Goal: Task Accomplishment & Management: Manage account settings

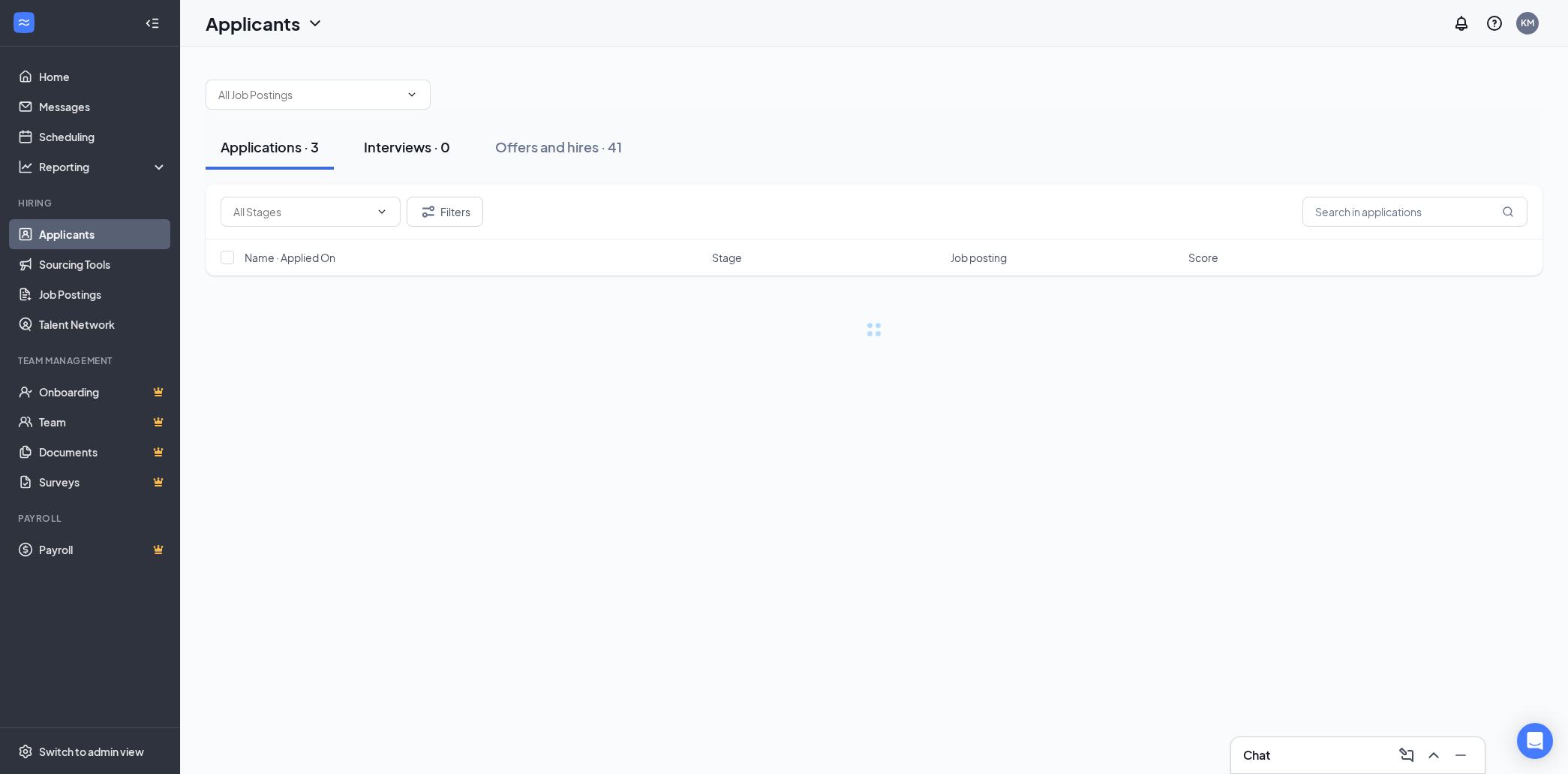
click at [396, 144] on div "Interviews · 0" at bounding box center [406, 146] width 86 height 19
click at [404, 149] on div "Interviews · 0" at bounding box center [406, 146] width 86 height 19
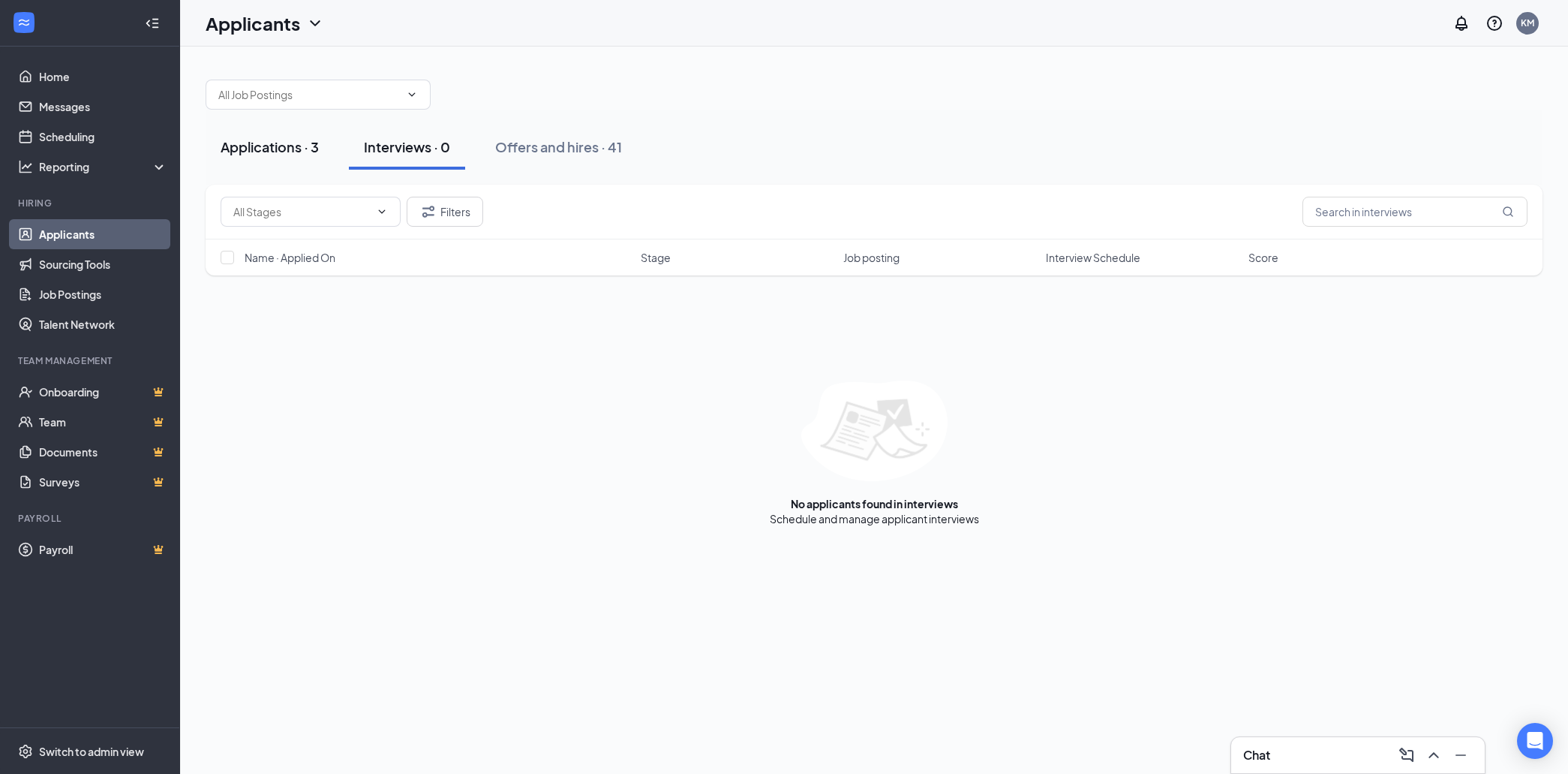
click at [261, 154] on div "Applications · 3" at bounding box center [270, 146] width 98 height 19
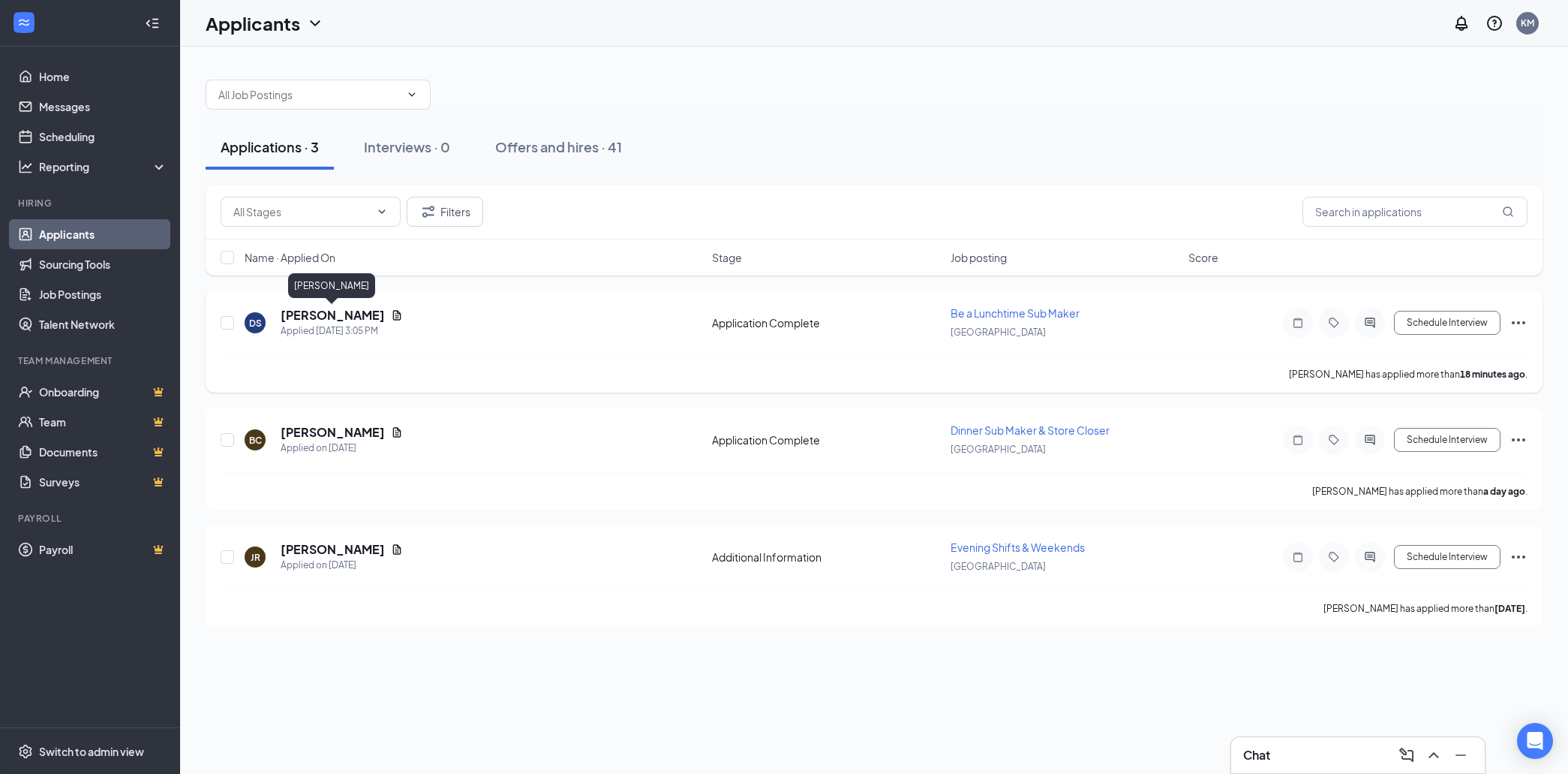
click at [312, 317] on h5 "[PERSON_NAME]" at bounding box center [333, 315] width 105 height 16
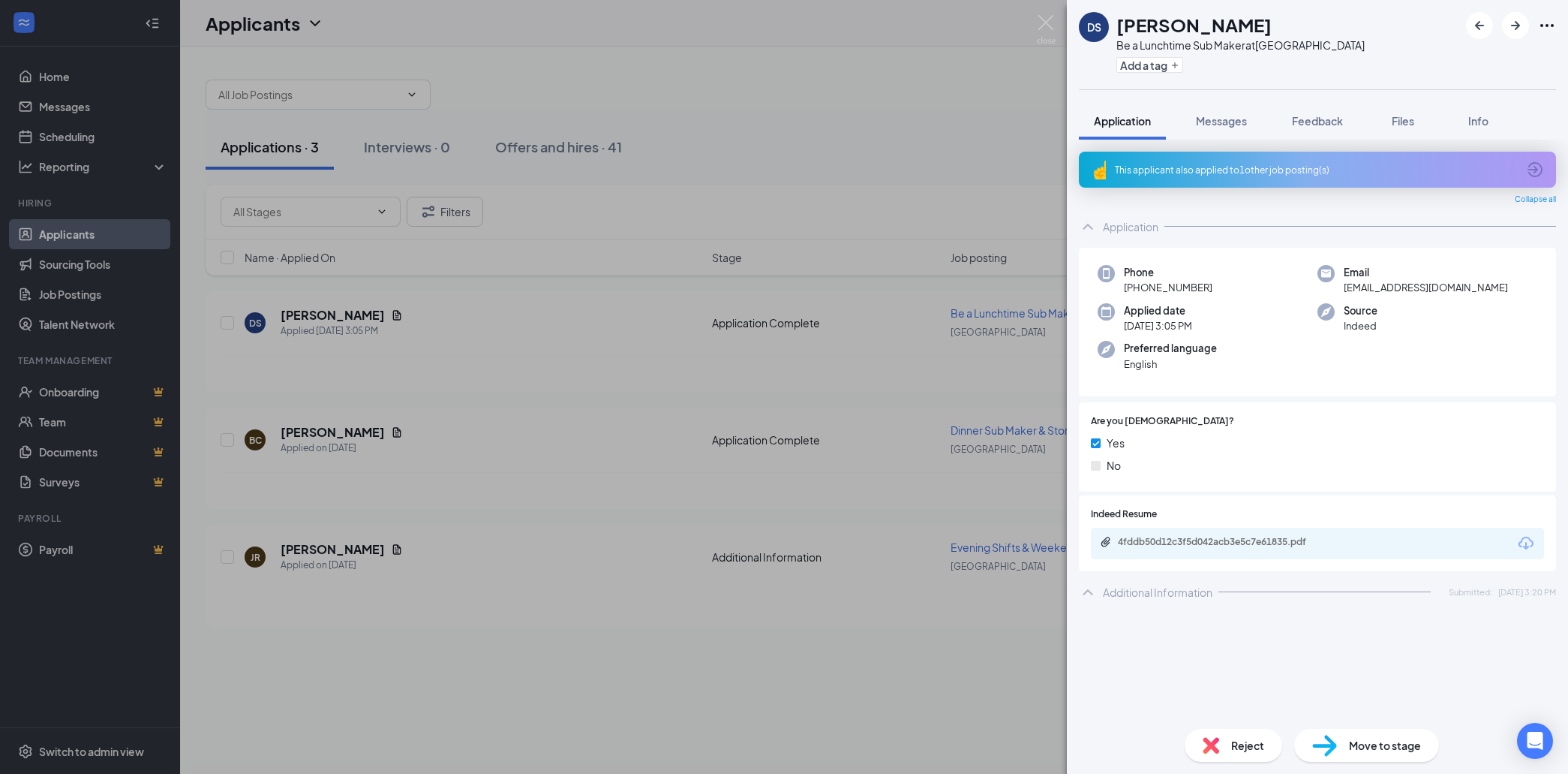
click at [1266, 176] on div "This applicant also applied to 1 other job posting(s)" at bounding box center [1315, 170] width 402 height 13
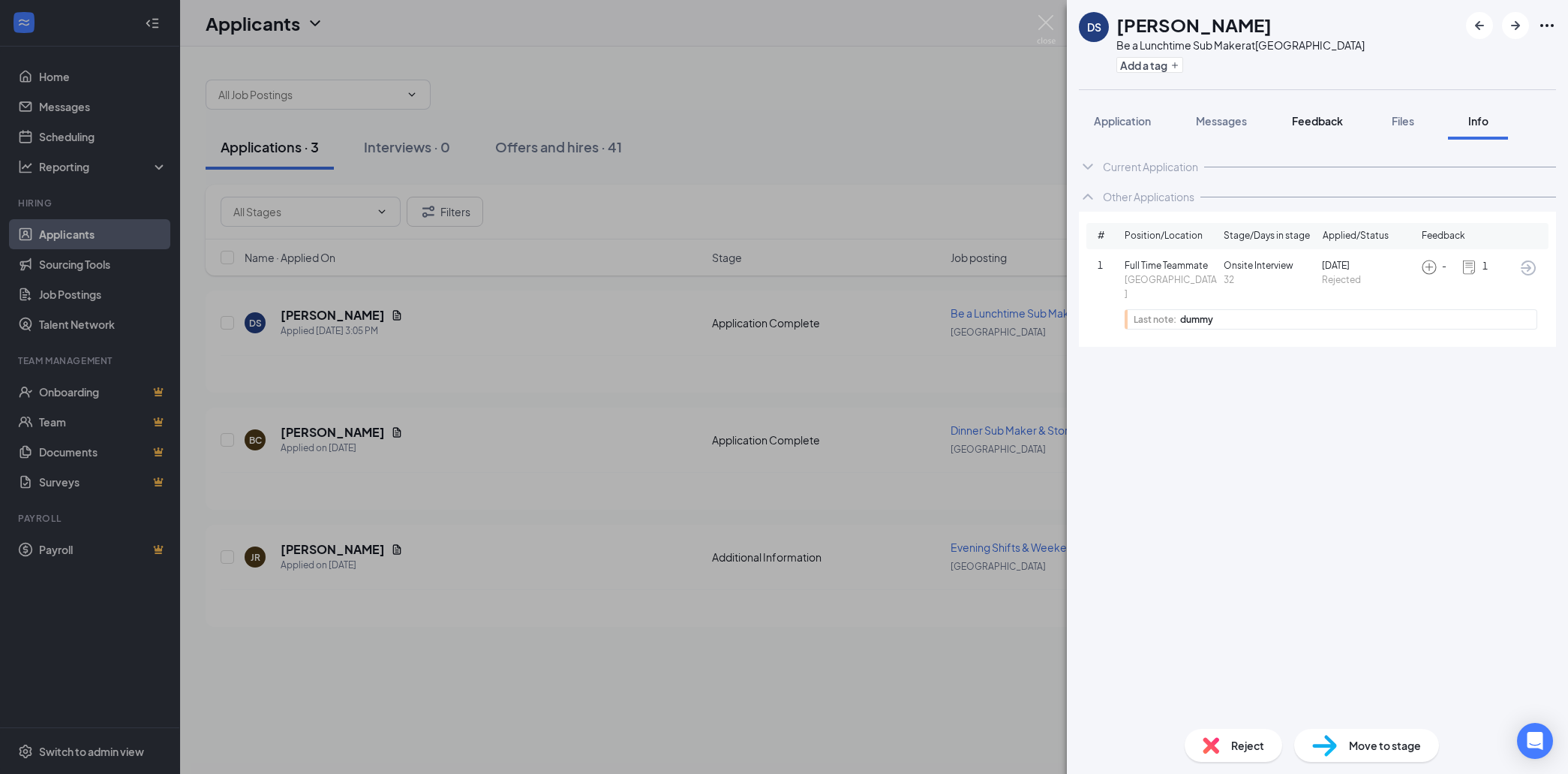
click at [1323, 123] on span "Feedback" at bounding box center [1317, 120] width 51 height 14
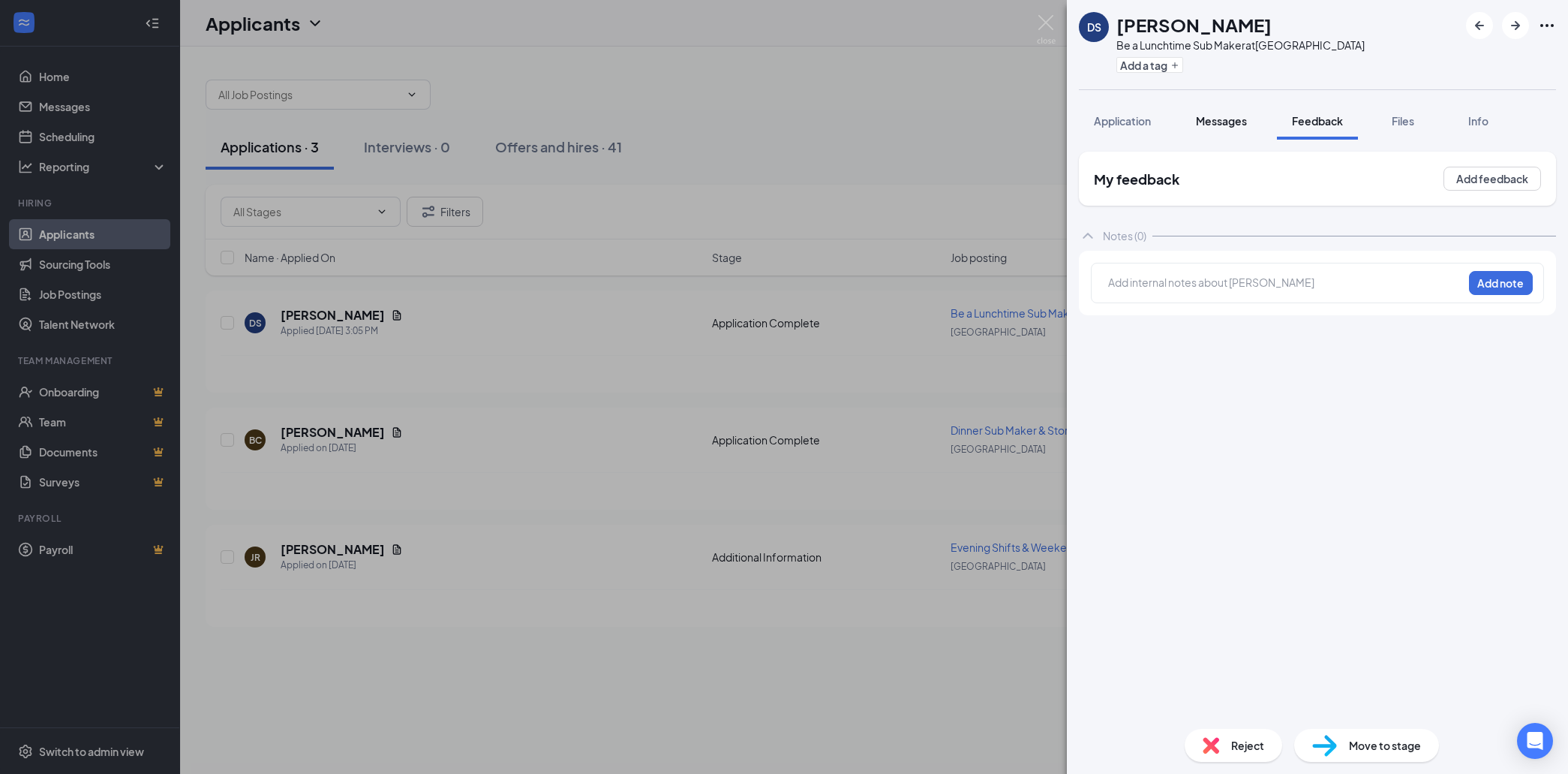
click at [1223, 127] on div "Messages" at bounding box center [1221, 121] width 51 height 15
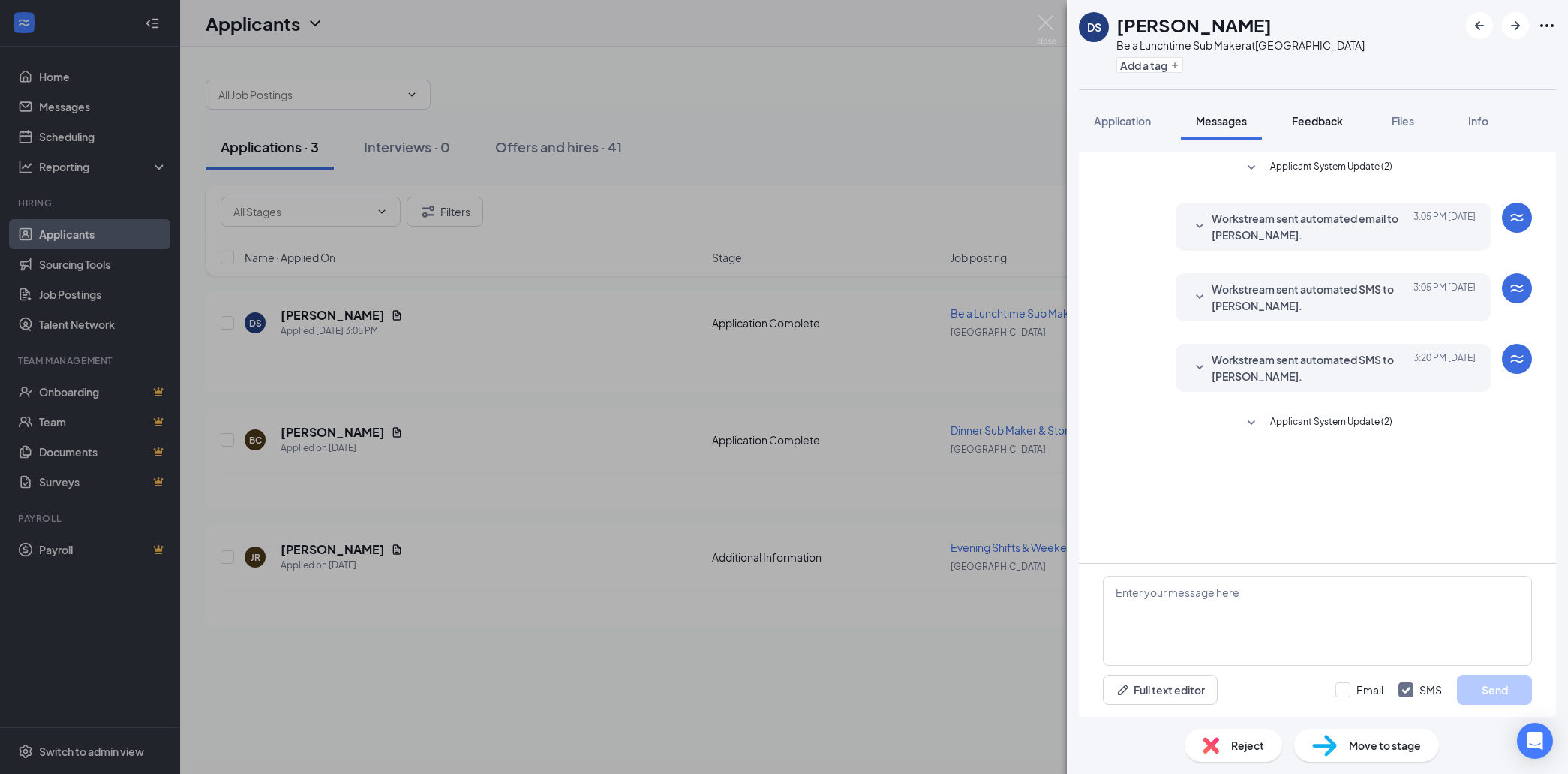
click at [1309, 114] on div "Feedback" at bounding box center [1317, 121] width 51 height 15
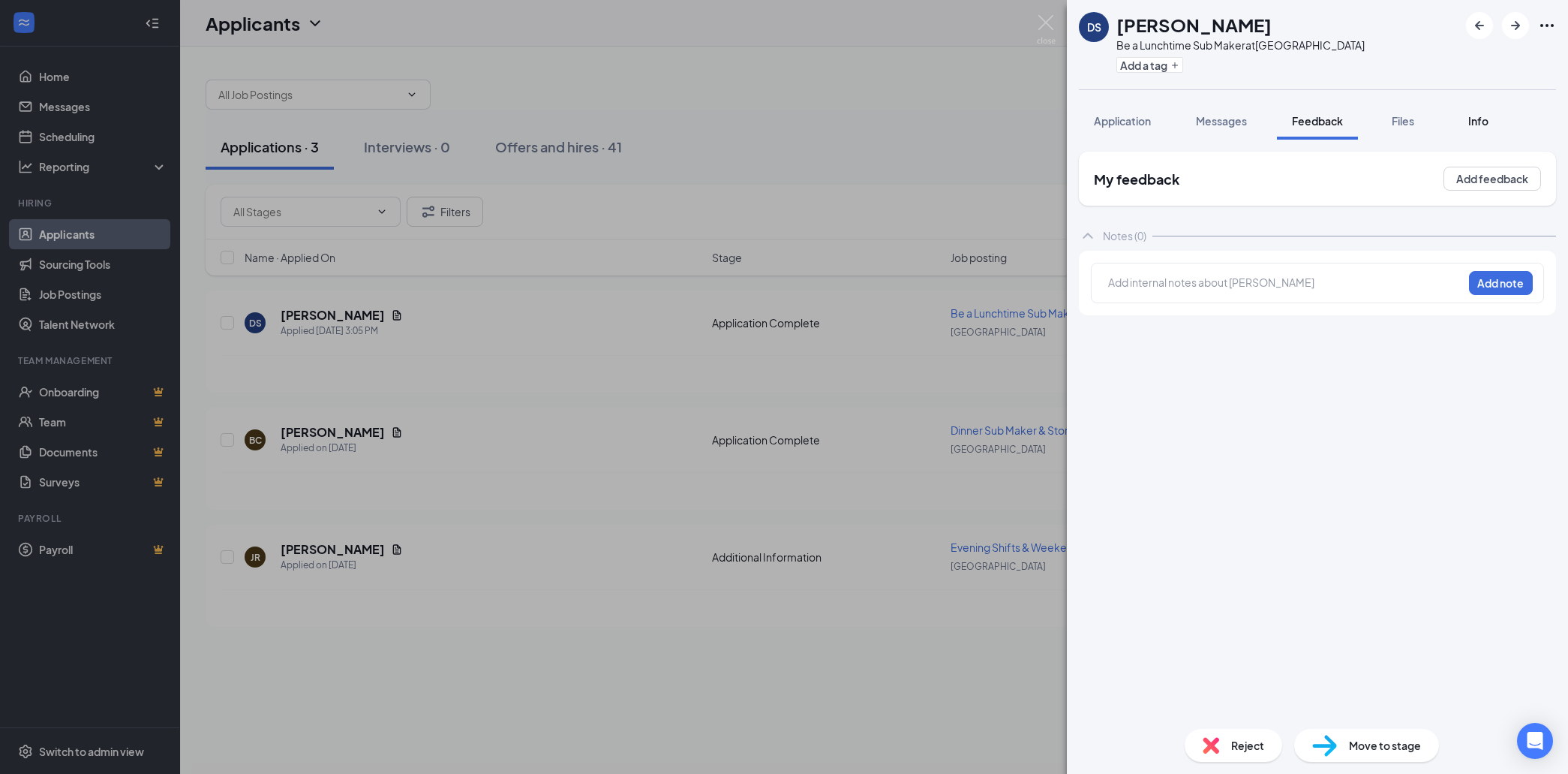
click at [1479, 121] on span "Info" at bounding box center [1478, 120] width 20 height 14
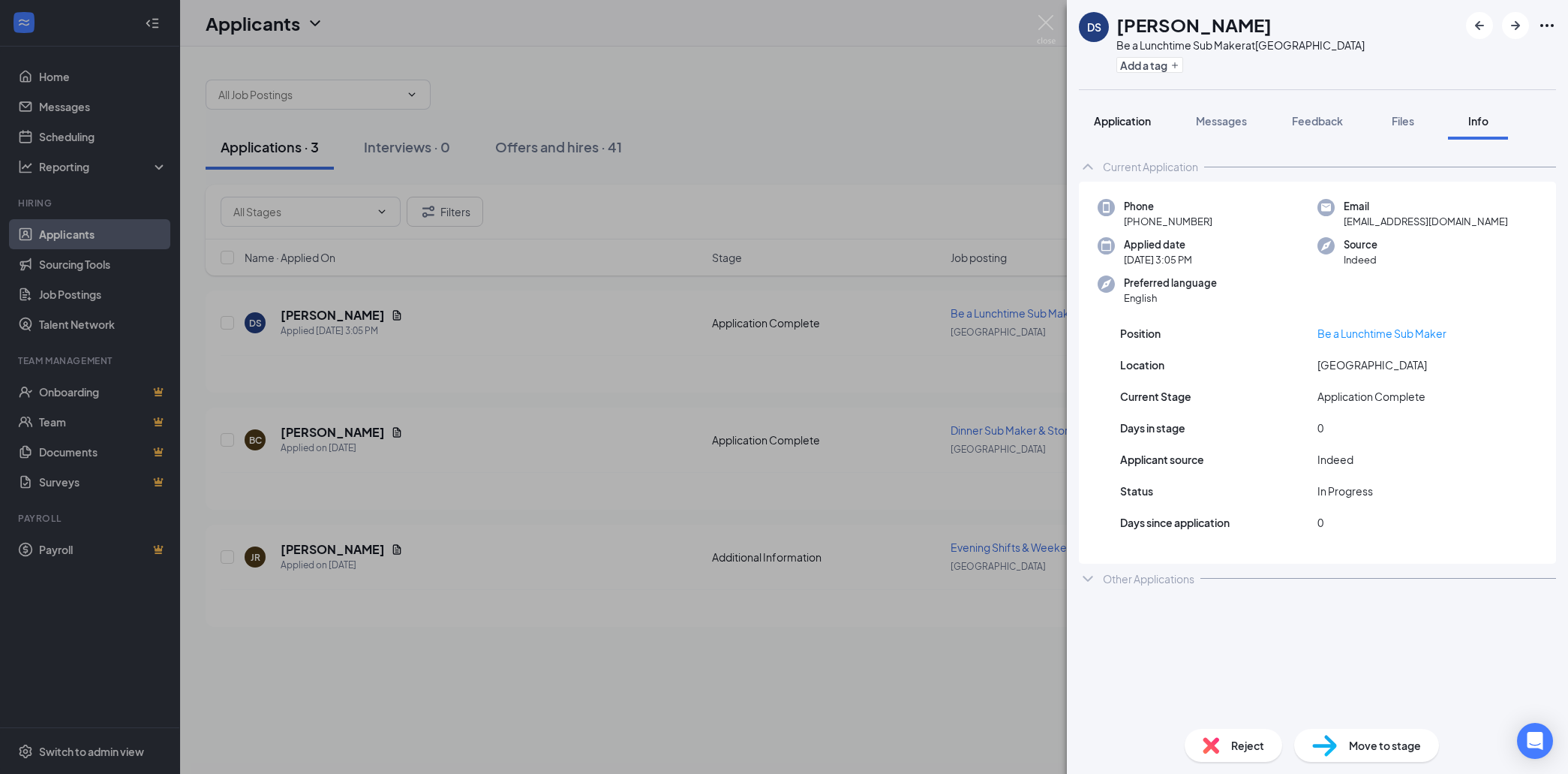
click at [1134, 122] on span "Application" at bounding box center [1122, 120] width 57 height 14
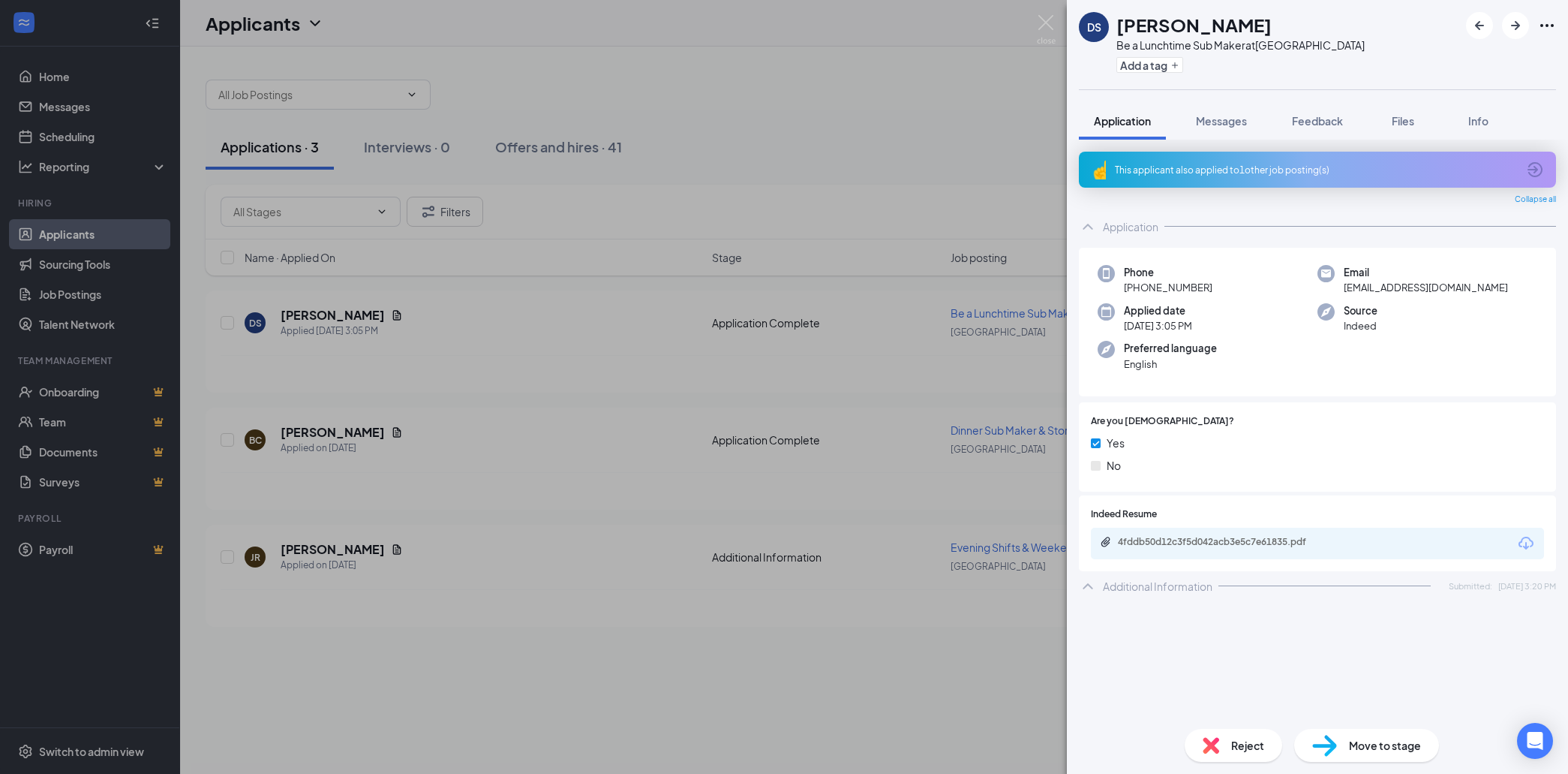
click at [1167, 164] on div "This applicant also applied to 1 other job posting(s)" at bounding box center [1315, 170] width 402 height 13
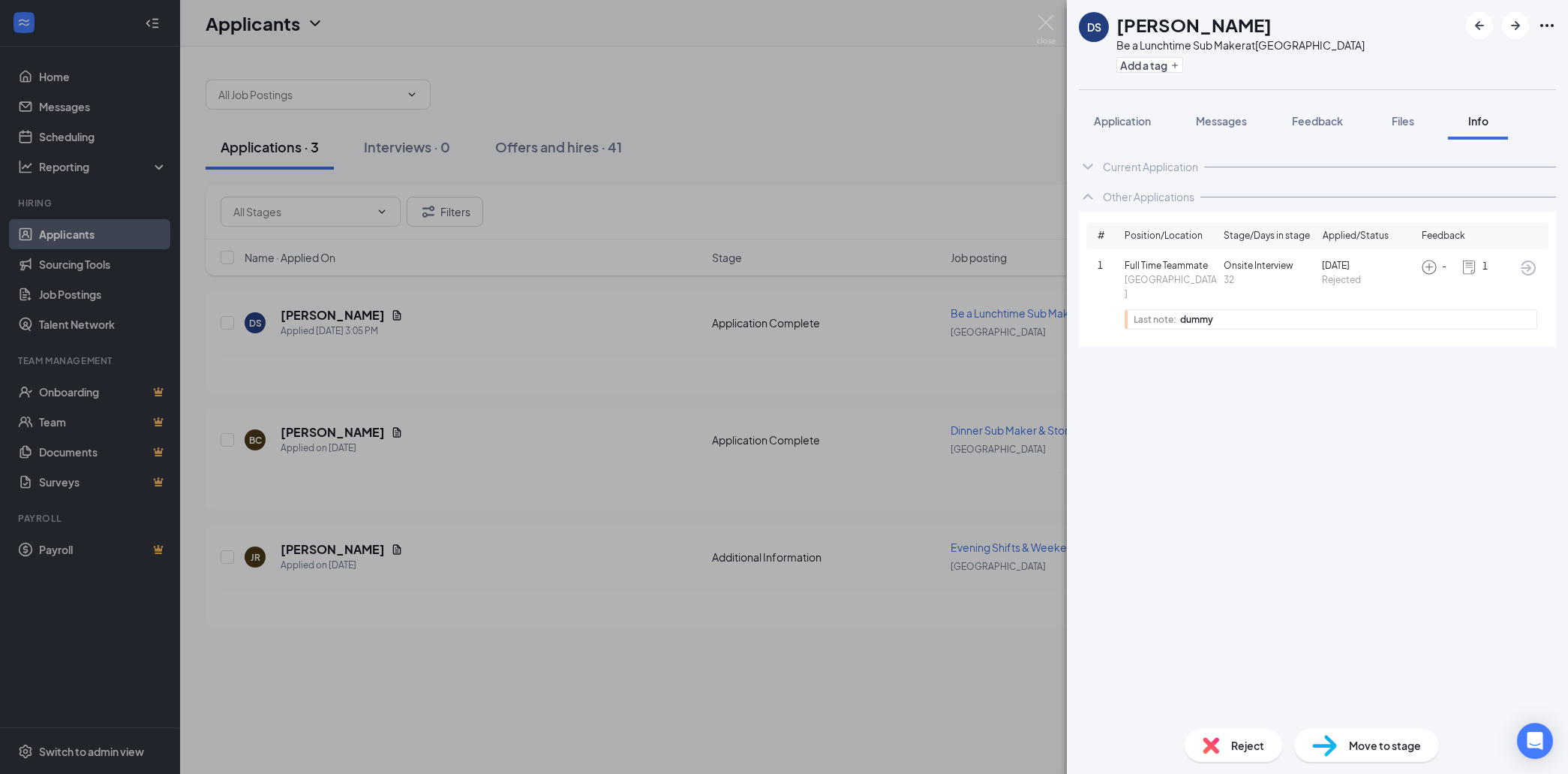
click at [1477, 271] on div "1" at bounding box center [1476, 267] width 32 height 16
click at [1313, 122] on span "Feedback" at bounding box center [1317, 120] width 51 height 14
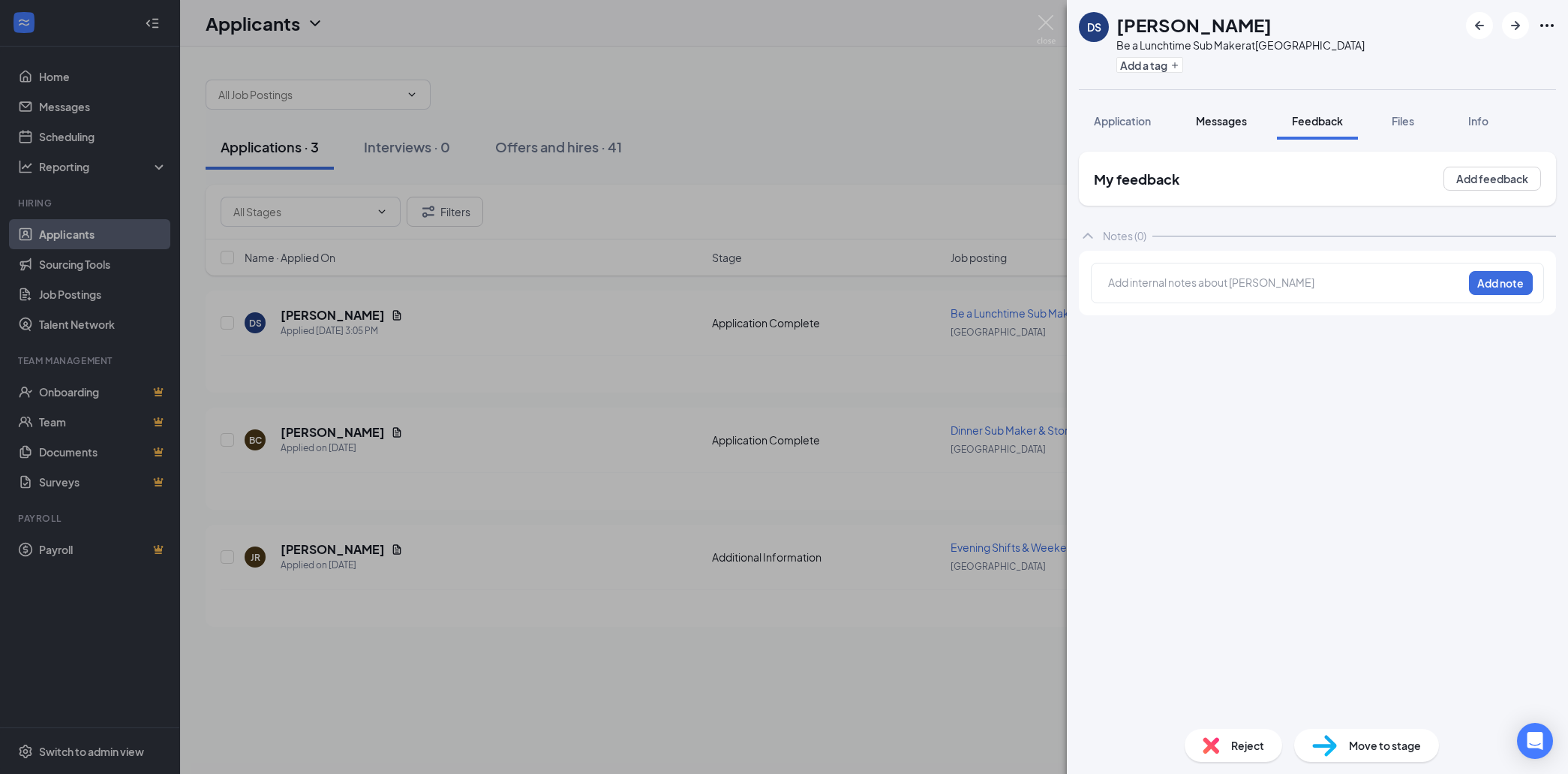
click at [1219, 120] on span "Messages" at bounding box center [1221, 120] width 51 height 14
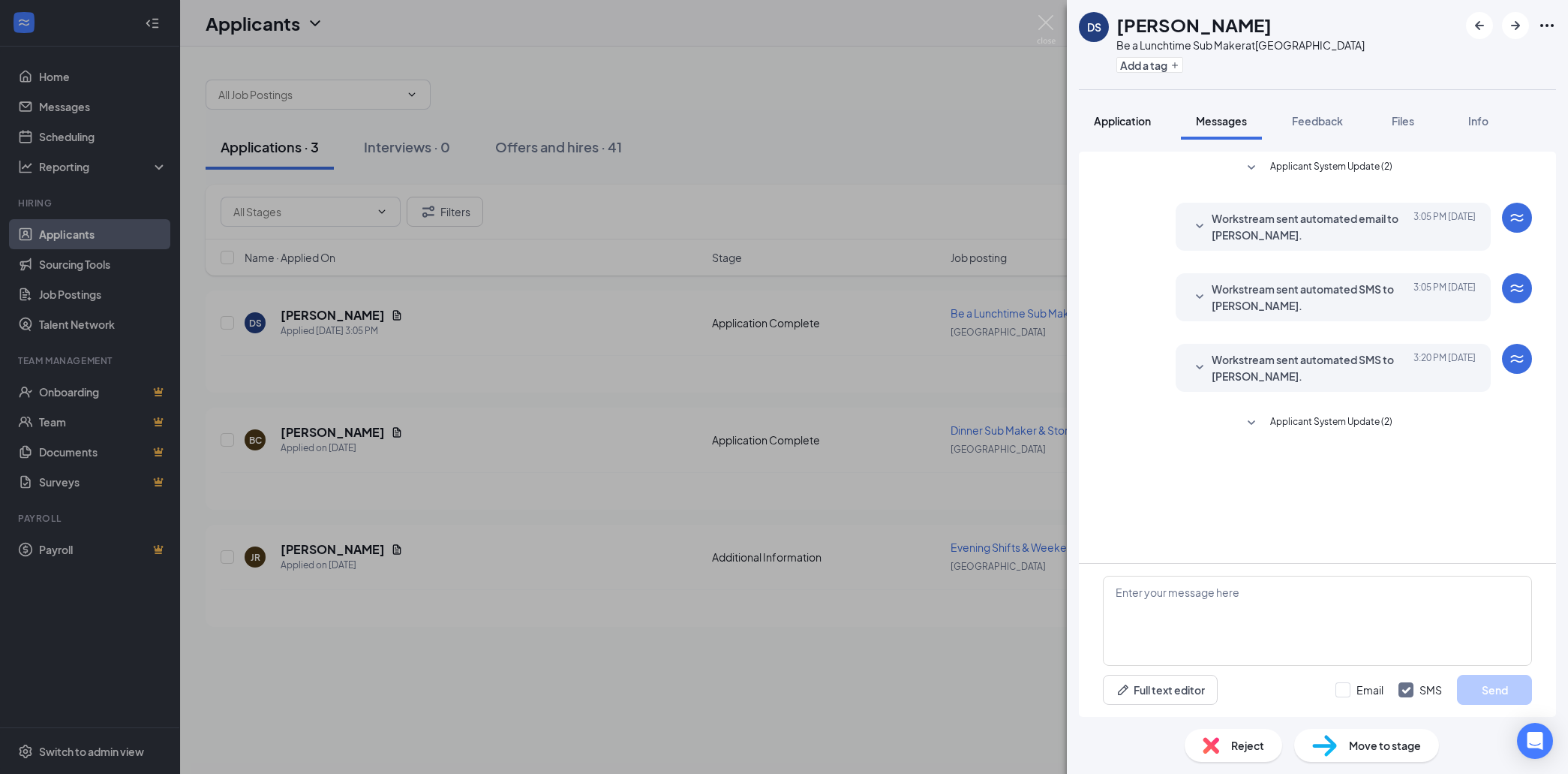
click at [1128, 126] on span "Application" at bounding box center [1122, 120] width 57 height 14
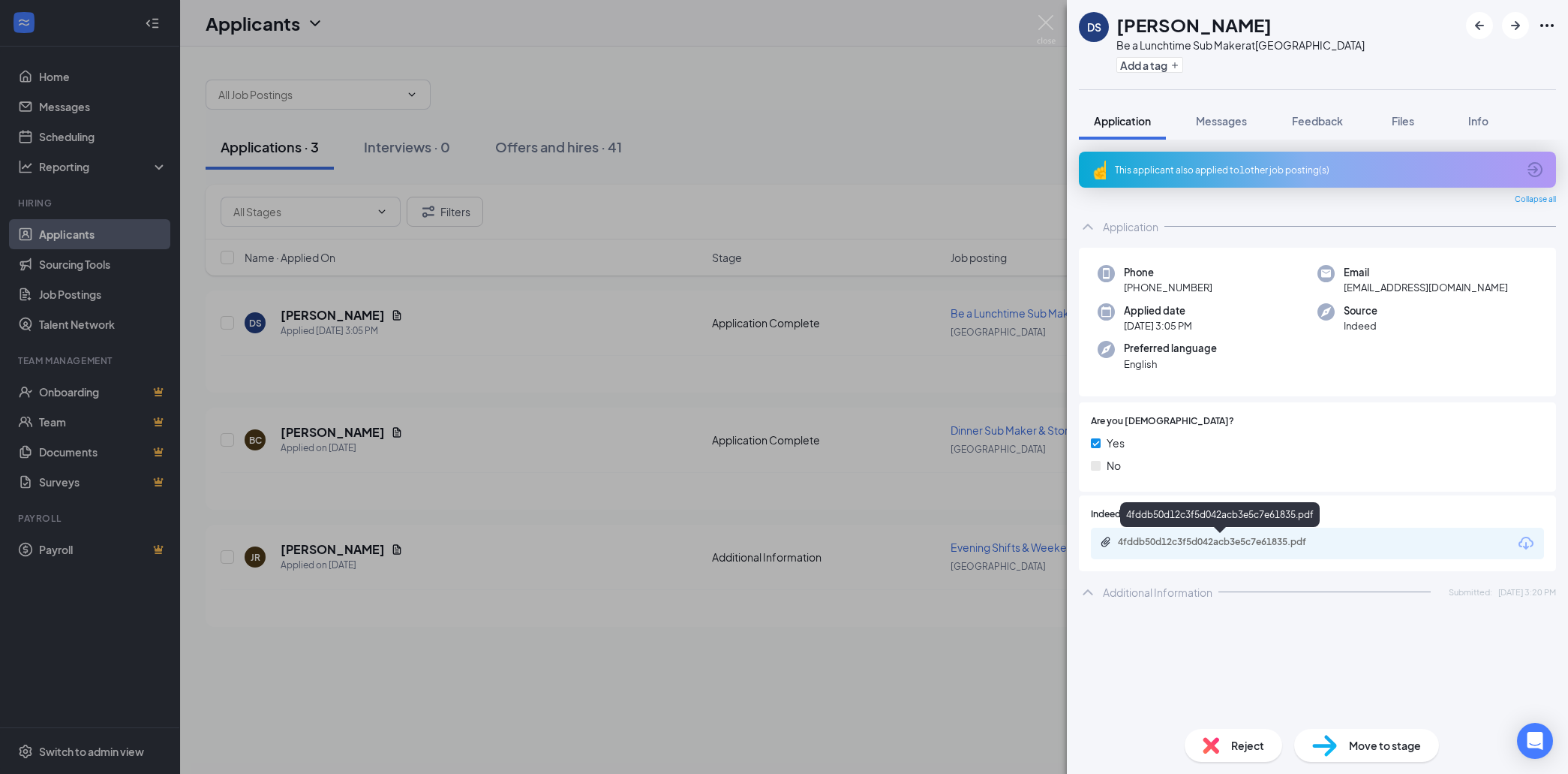
click at [1190, 538] on div "4fddb50d12c3f5d042acb3e5c7e61835.pdf" at bounding box center [1222, 541] width 210 height 12
click at [1484, 121] on span "Info" at bounding box center [1478, 120] width 20 height 14
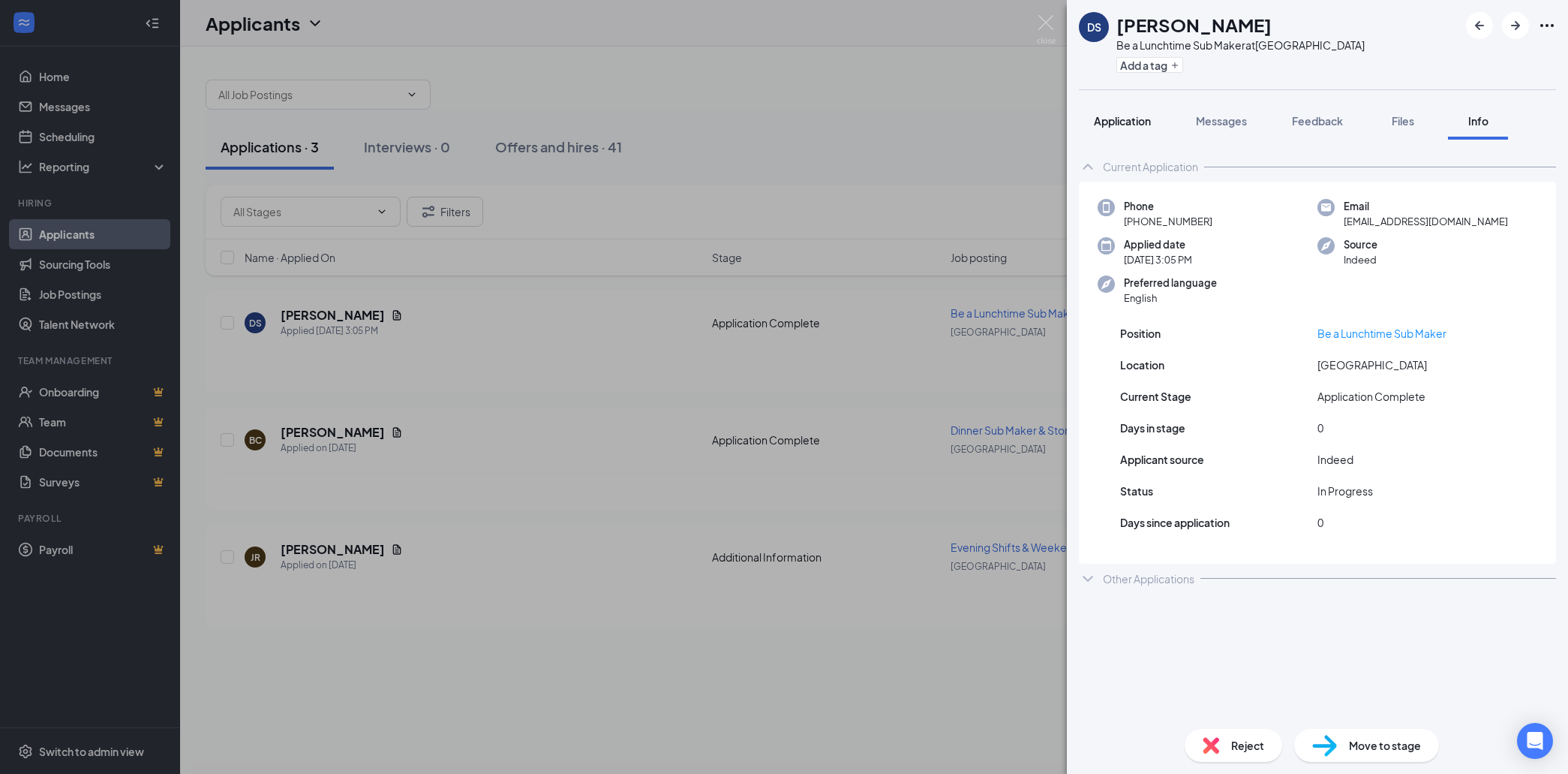
click at [1134, 126] on span "Application" at bounding box center [1122, 120] width 57 height 14
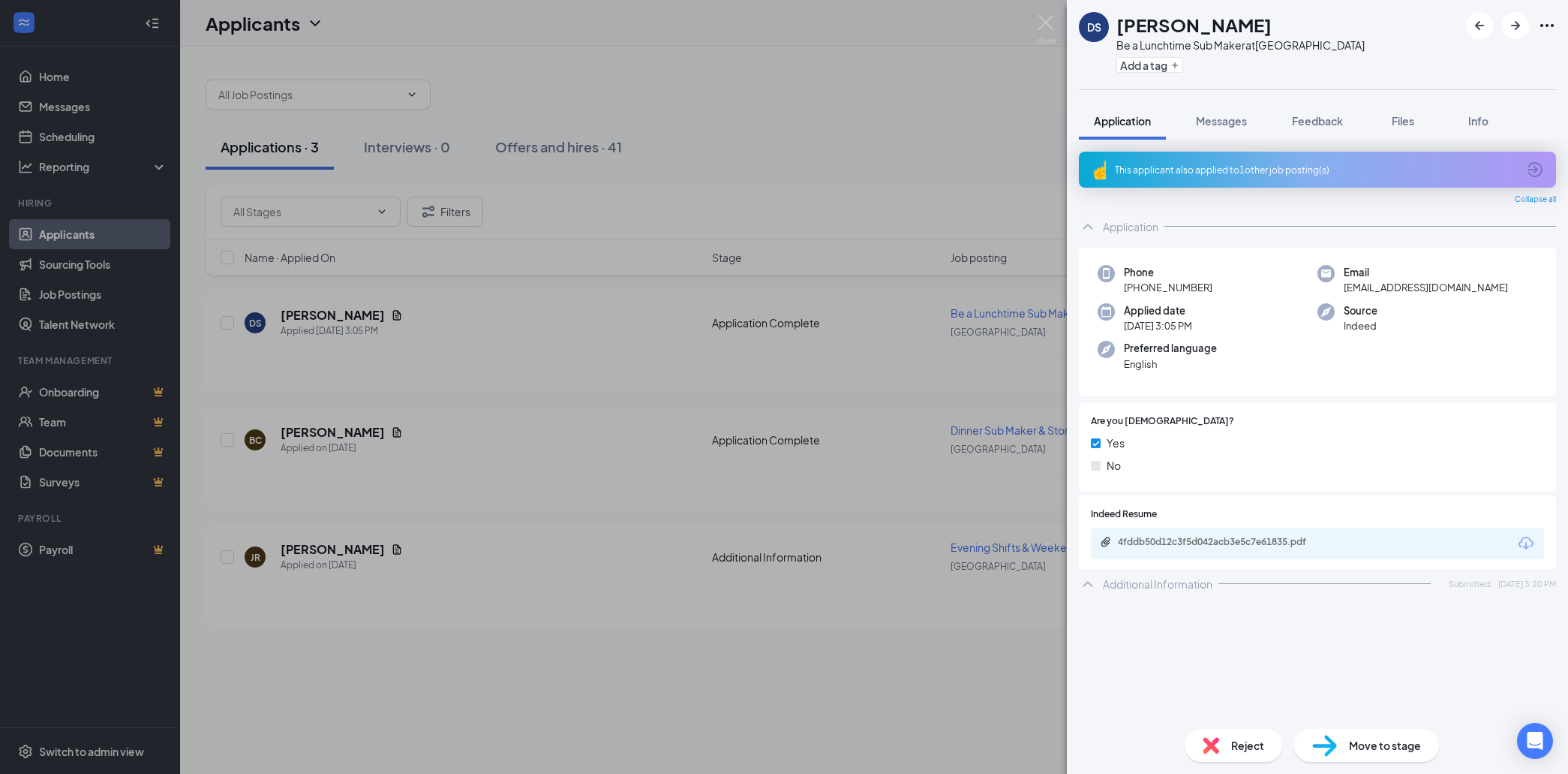
click at [1168, 172] on div "This applicant also applied to 1 other job posting(s)" at bounding box center [1315, 170] width 402 height 13
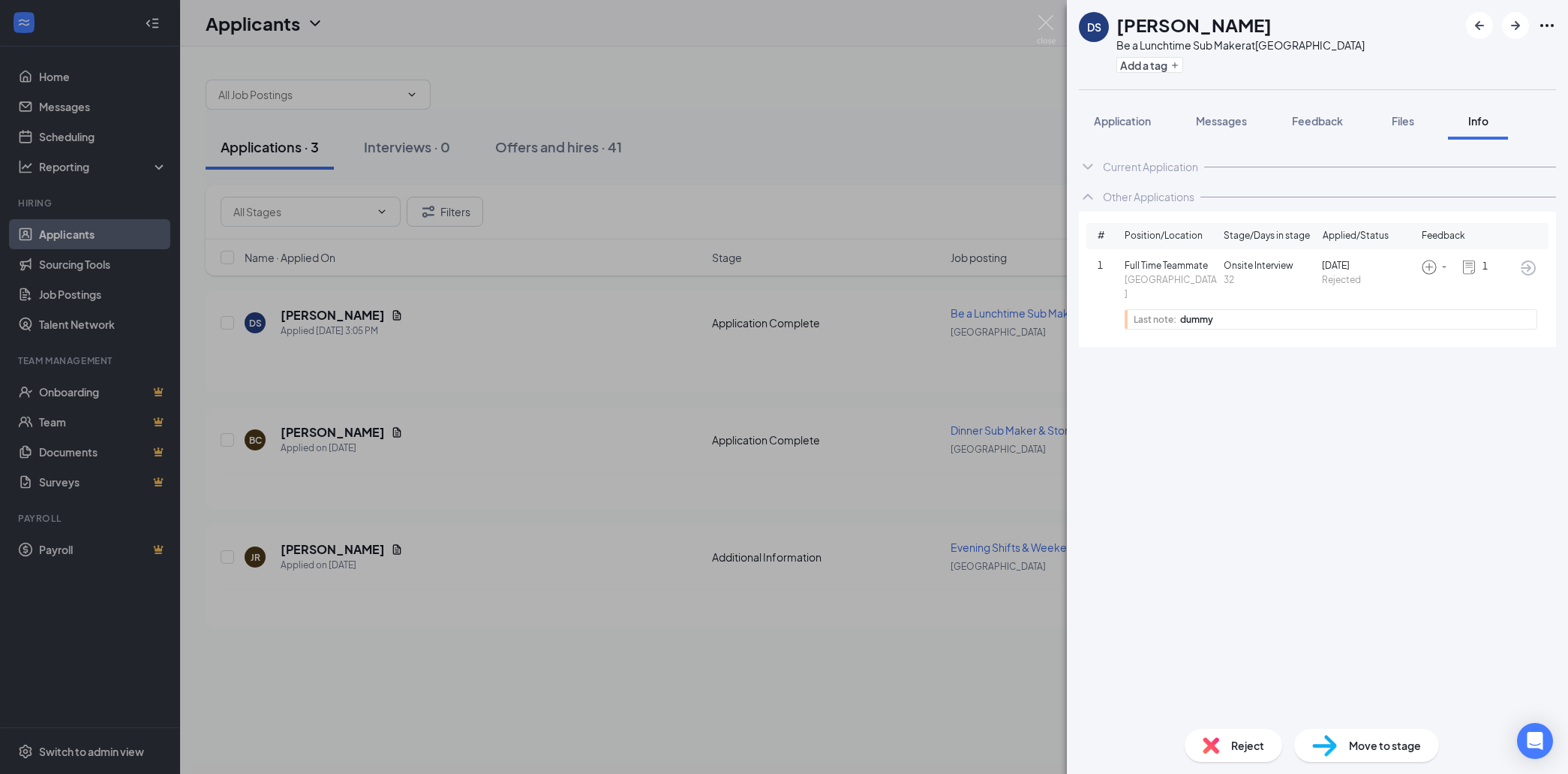
click at [1470, 266] on img at bounding box center [1469, 267] width 16 height 16
click at [1529, 266] on icon "ArrowCircle" at bounding box center [1528, 267] width 15 height 15
click at [337, 317] on div "DS Deanna shennett Be a Lunchtime Sub Maker at Newburyport Add a tag Applicatio…" at bounding box center [784, 387] width 1568 height 774
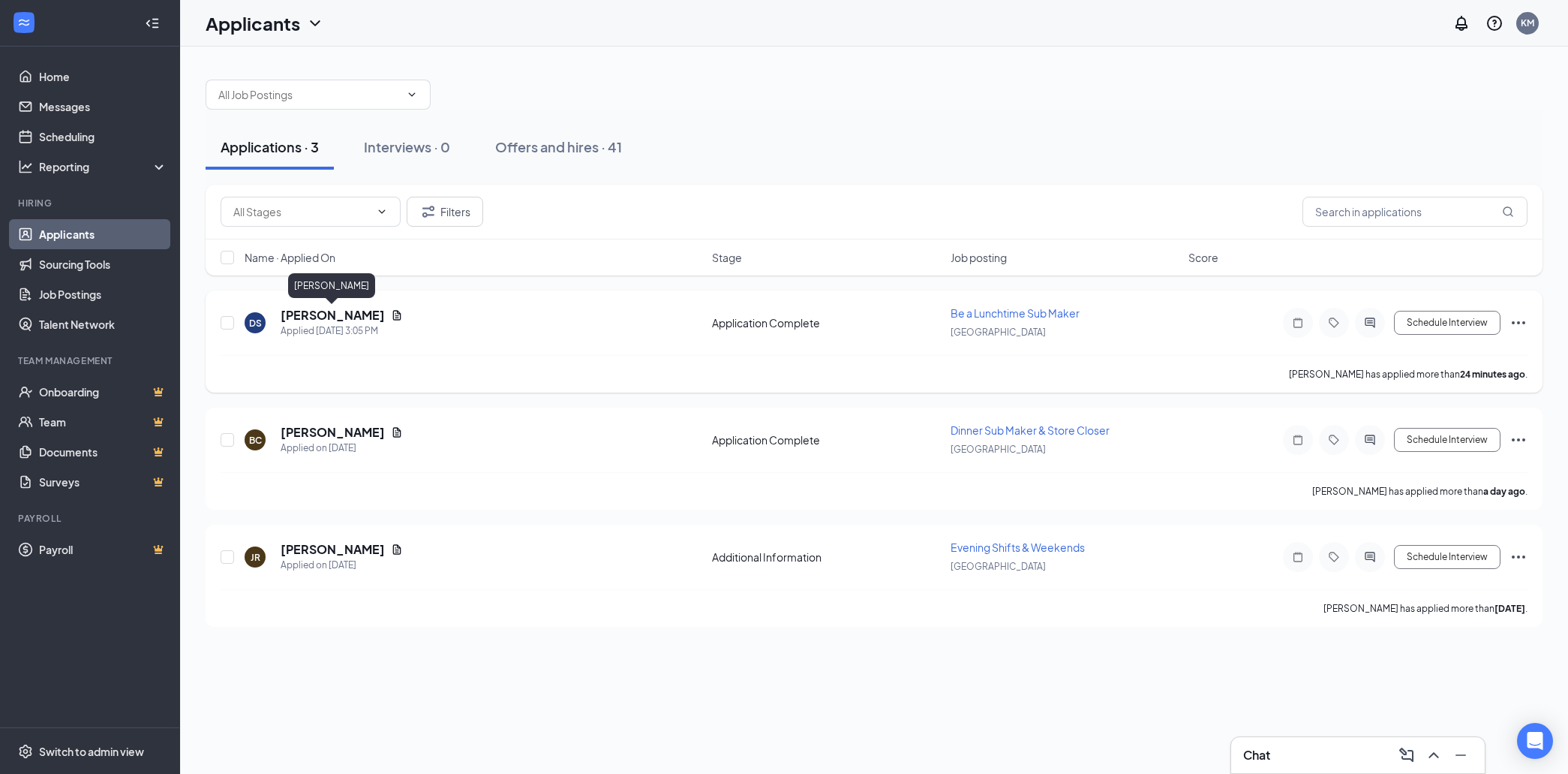
click at [353, 318] on h5 "[PERSON_NAME]" at bounding box center [333, 315] width 105 height 16
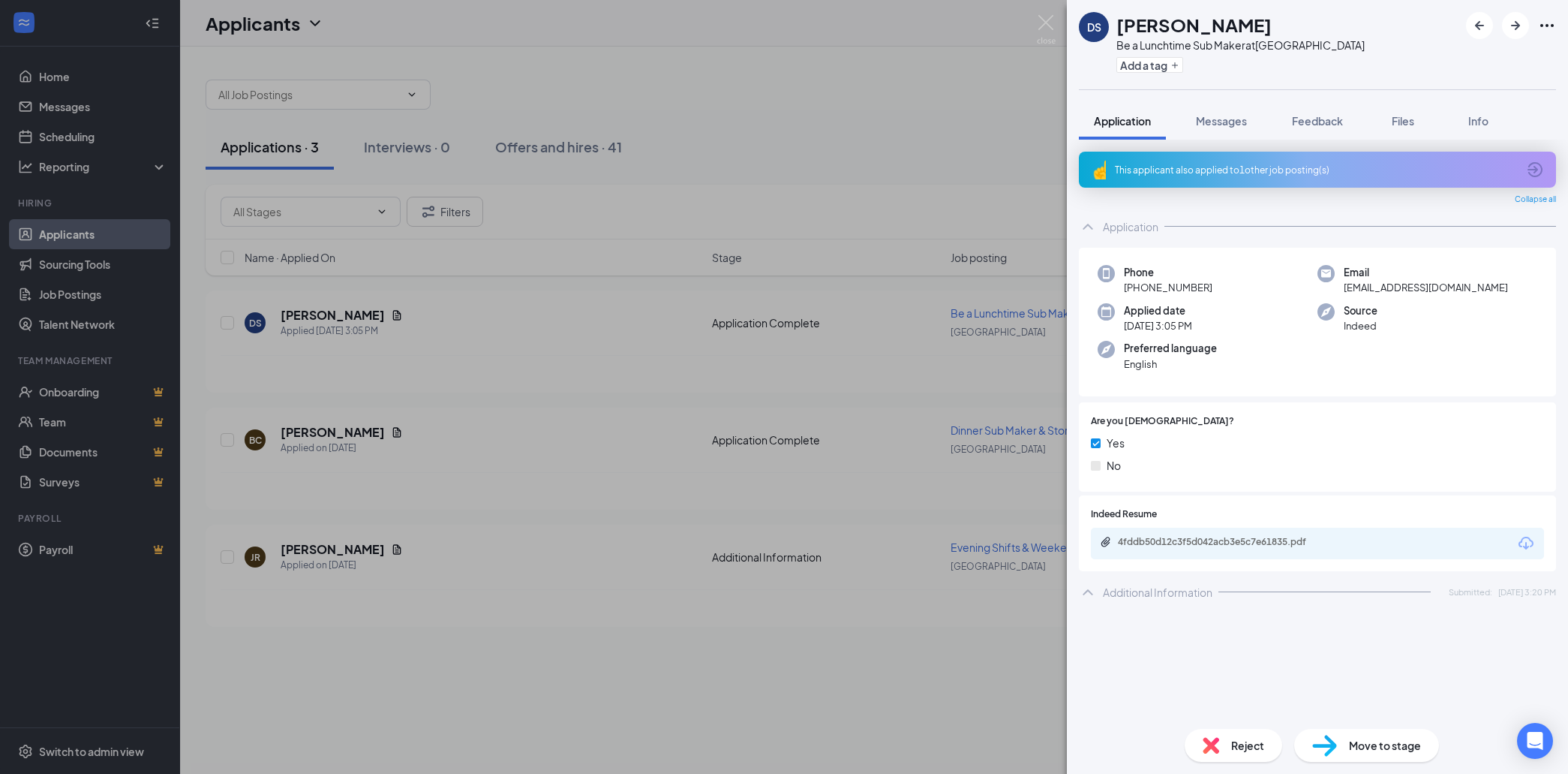
click at [424, 386] on div "DS Deanna shennett Be a Lunchtime Sub Maker at Newburyport Add a tag Applicatio…" at bounding box center [784, 387] width 1568 height 774
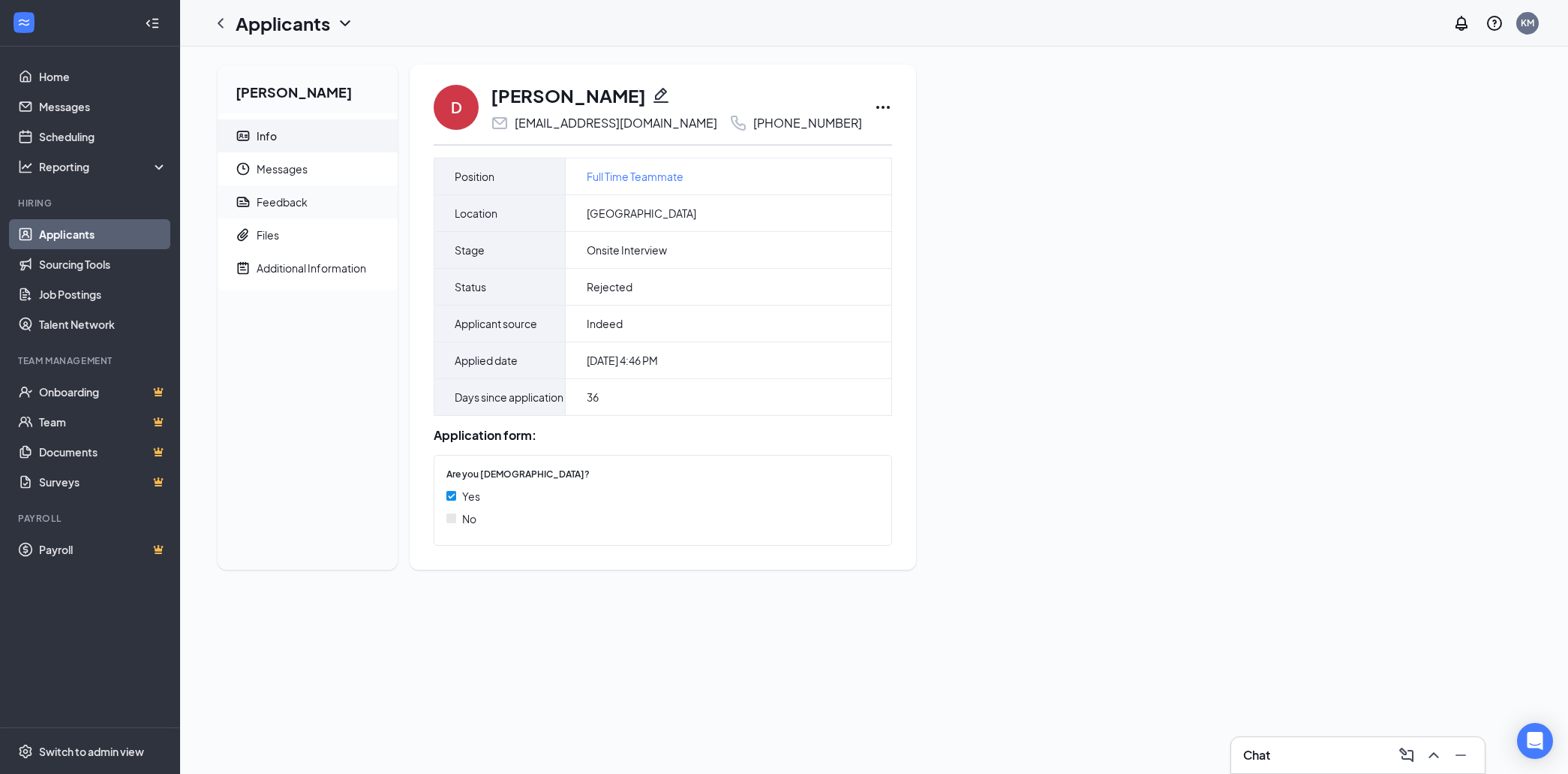
click at [300, 205] on div "Feedback" at bounding box center [282, 202] width 51 height 15
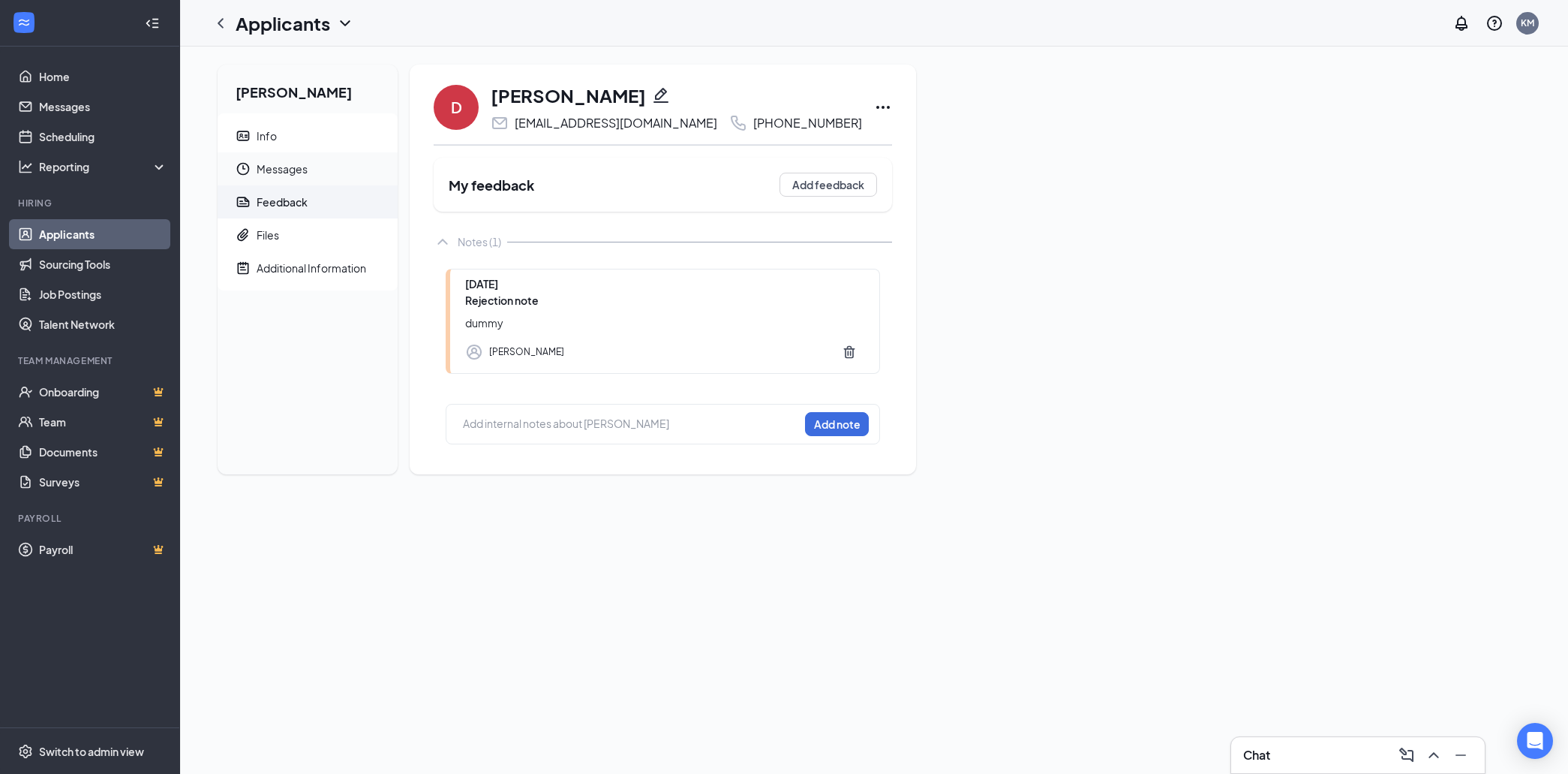
click at [272, 168] on span "Messages" at bounding box center [321, 169] width 129 height 33
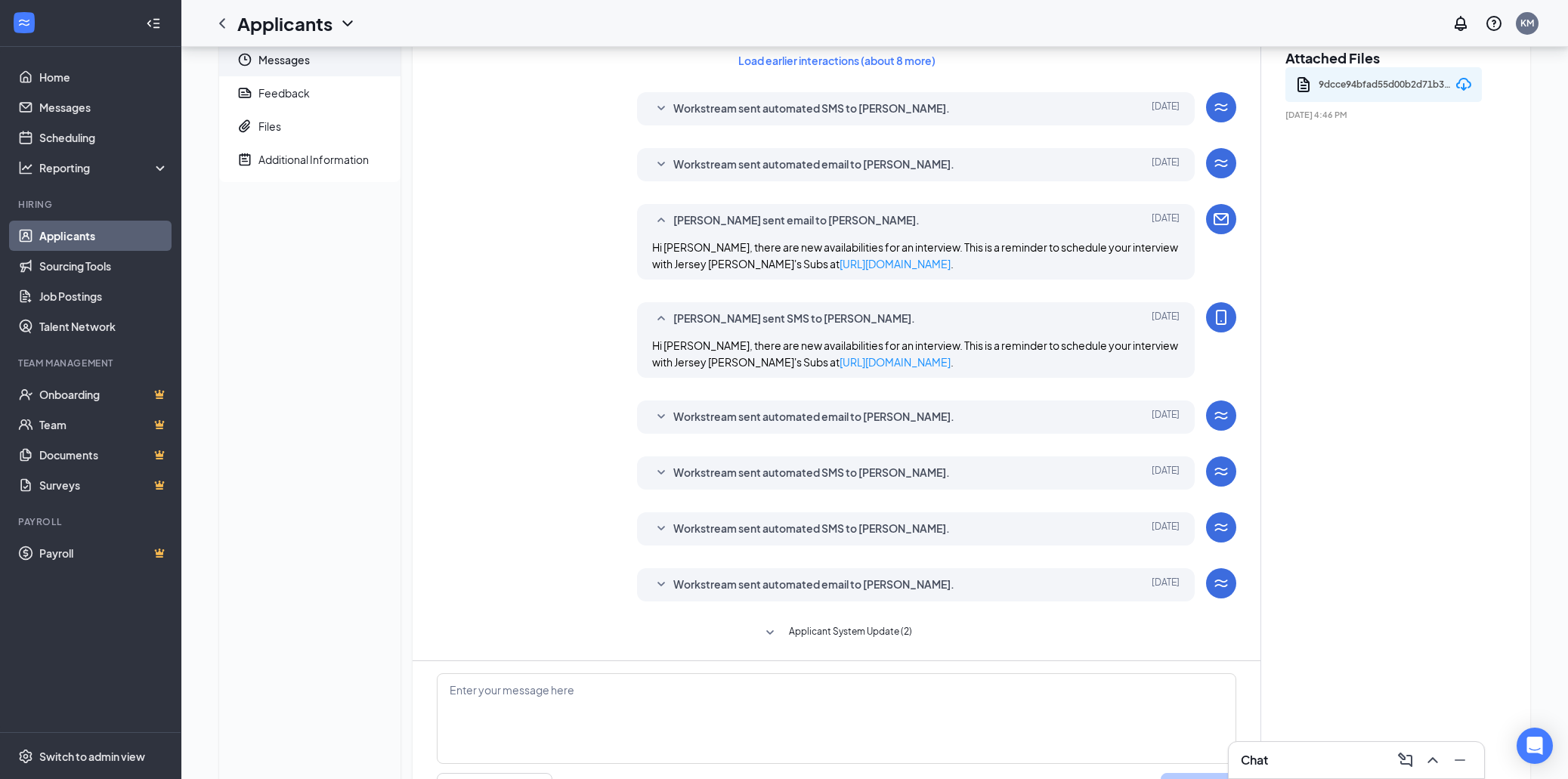
scroll to position [195, 0]
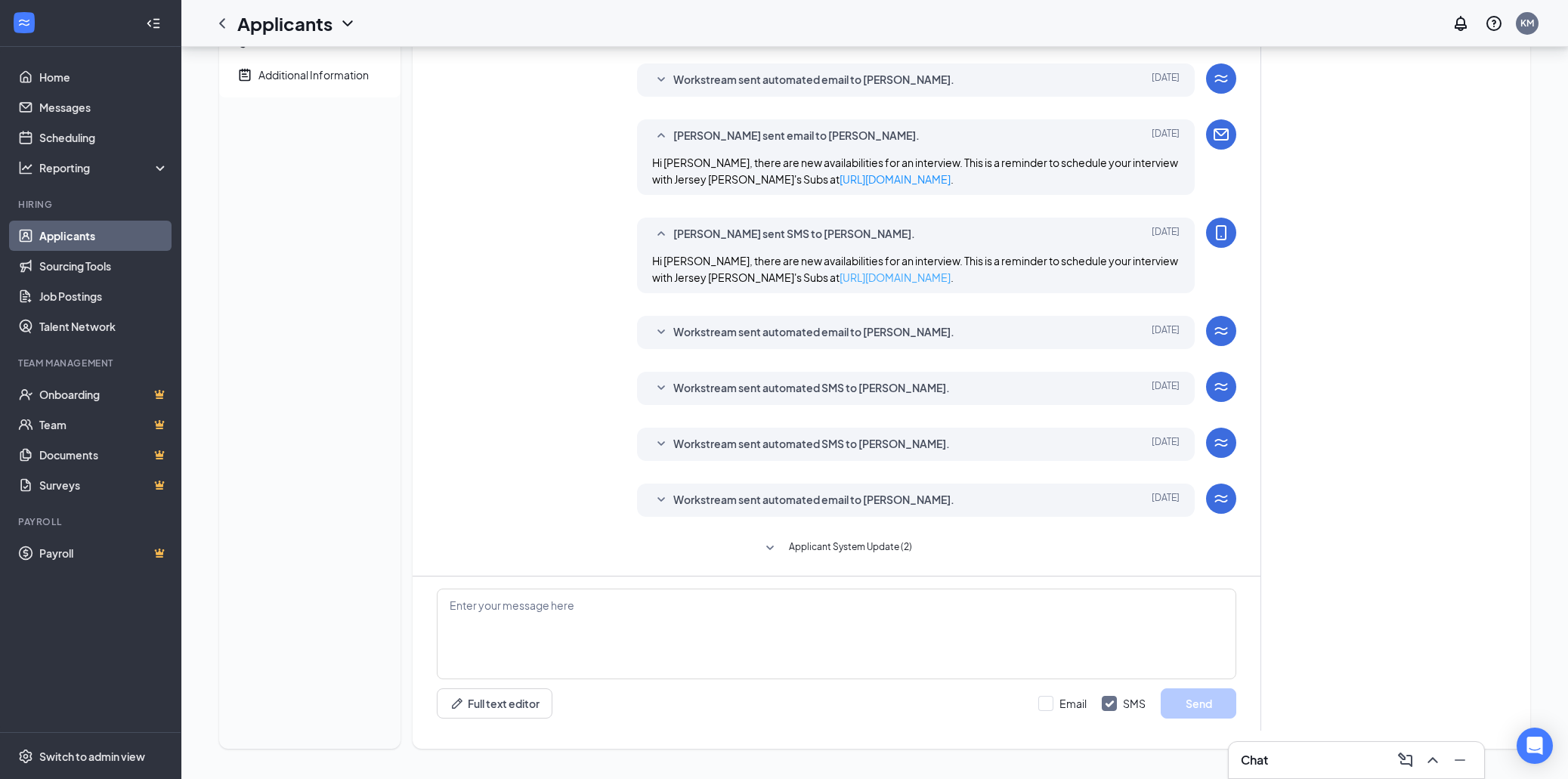
click at [840, 280] on link "[URL][DOMAIN_NAME]" at bounding box center [895, 276] width 111 height 14
